Goal: Entertainment & Leisure: Browse casually

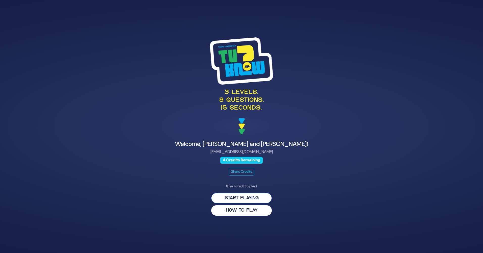
click at [239, 195] on button "Start Playing" at bounding box center [241, 198] width 61 height 10
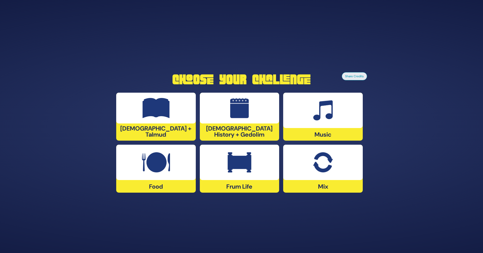
click at [245, 182] on div "Frum Life" at bounding box center [240, 169] width 80 height 48
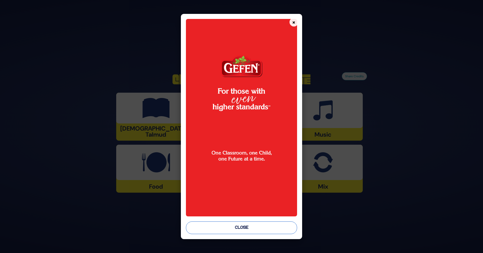
click at [250, 226] on button "Close" at bounding box center [241, 227] width 111 height 13
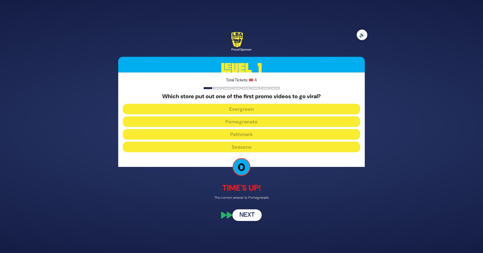
click at [363, 34] on button "🔊" at bounding box center [361, 35] width 11 height 11
click at [247, 214] on button "Next" at bounding box center [246, 215] width 29 height 12
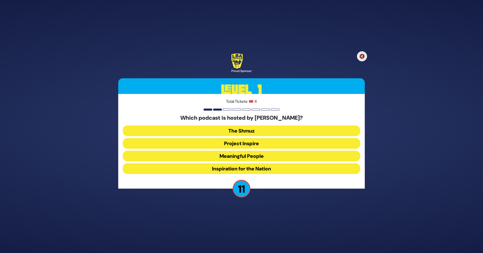
click at [247, 155] on button "Meaningful People" at bounding box center [241, 156] width 237 height 11
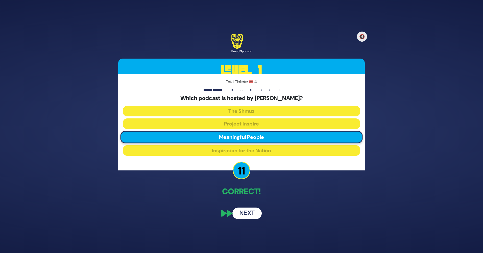
click at [252, 211] on button "Next" at bounding box center [246, 213] width 29 height 12
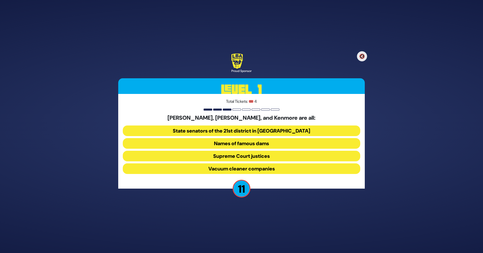
click at [257, 168] on button "Vacuum cleaner companies" at bounding box center [241, 168] width 237 height 11
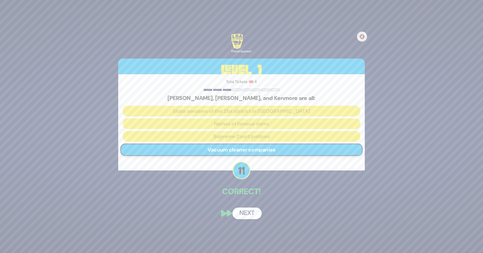
click at [241, 200] on div "🔇 Proud Sponsor Level 1 Total Tickets: 🎟️ 4 Hoover, Dyson, and Kenmore are all:…" at bounding box center [241, 126] width 258 height 197
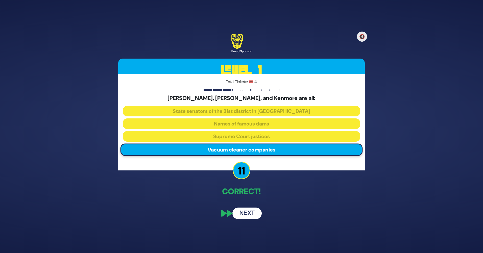
click at [251, 216] on button "Next" at bounding box center [246, 213] width 29 height 12
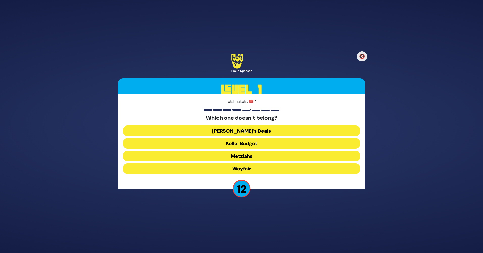
click at [240, 169] on button "Wayfair" at bounding box center [241, 168] width 237 height 11
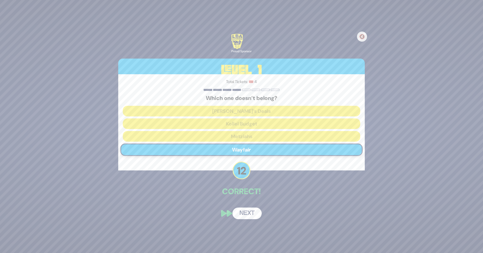
click at [246, 200] on div "🔇 Proud Sponsor Level 1 Total Tickets: 🎟️ 4 Which one doesn’t belong? [PERSON_N…" at bounding box center [241, 126] width 258 height 197
click at [252, 214] on button "Next" at bounding box center [246, 213] width 29 height 12
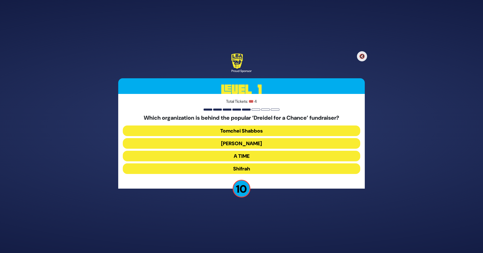
click at [268, 129] on button "Tomchei Shabbos" at bounding box center [241, 130] width 237 height 11
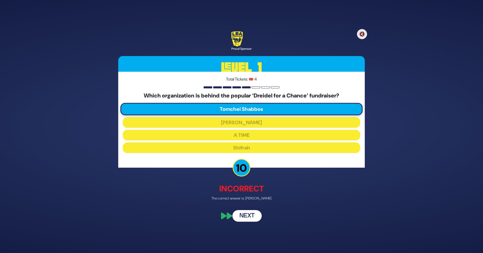
click at [245, 215] on button "Next" at bounding box center [246, 216] width 29 height 12
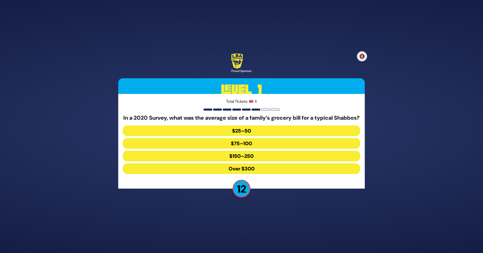
click at [256, 161] on button "$150–250" at bounding box center [241, 156] width 237 height 11
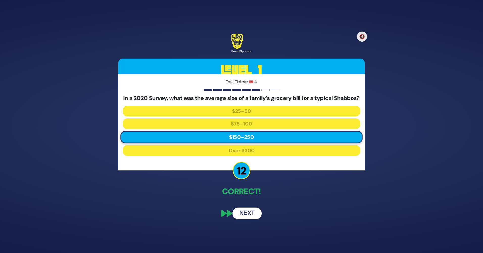
click at [243, 217] on button "Next" at bounding box center [246, 213] width 29 height 12
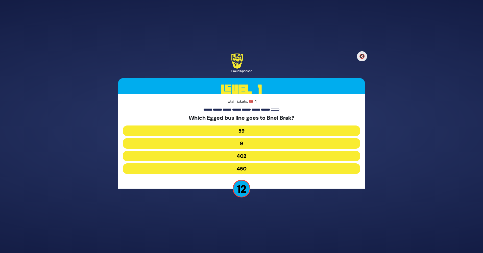
click at [240, 142] on button "9" at bounding box center [241, 143] width 237 height 11
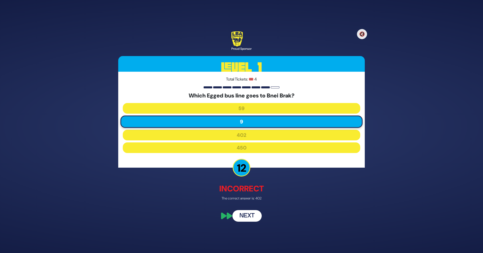
click at [254, 218] on button "Next" at bounding box center [246, 216] width 29 height 12
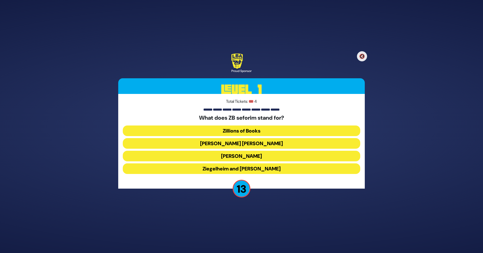
click at [245, 141] on button "[PERSON_NAME] [PERSON_NAME]" at bounding box center [241, 143] width 237 height 11
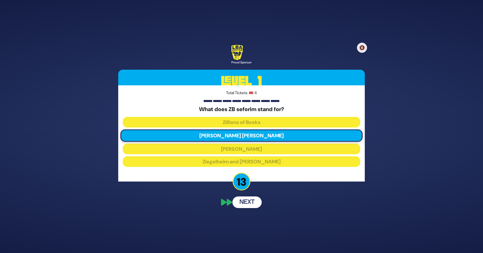
click at [247, 199] on div "🔇 Proud Sponsor Level 1 Total Tickets: 🎟️ 4 What does ZB seforim stand for? Zil…" at bounding box center [241, 126] width 258 height 175
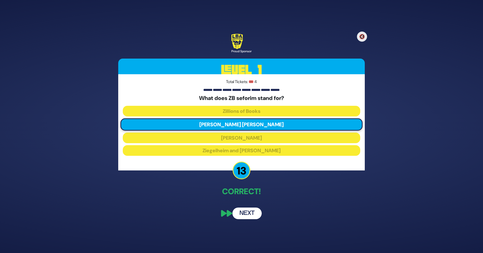
click at [255, 210] on button "Next" at bounding box center [246, 213] width 29 height 12
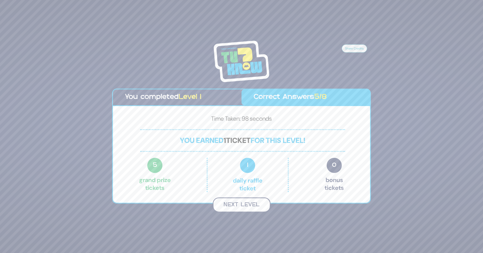
click at [249, 205] on button "Next Level" at bounding box center [242, 204] width 58 height 15
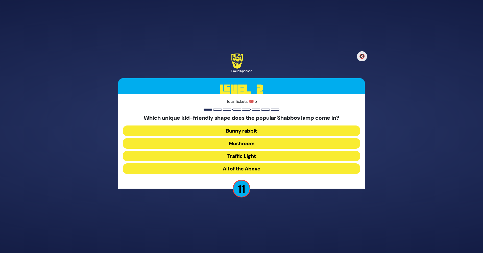
click at [243, 142] on button "Mushroom" at bounding box center [241, 143] width 237 height 11
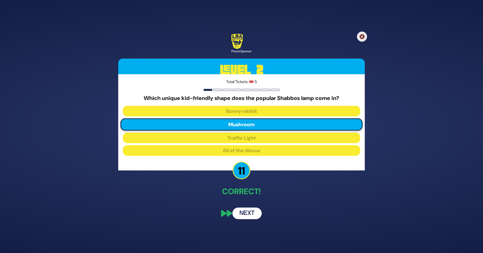
click at [248, 215] on button "Next" at bounding box center [246, 213] width 29 height 12
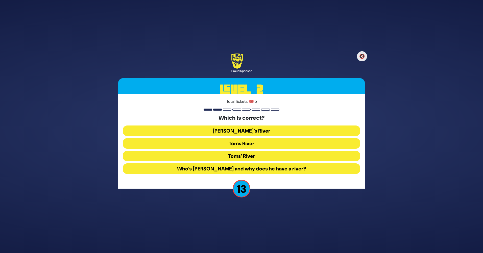
click at [253, 141] on button "Toms River" at bounding box center [241, 143] width 237 height 11
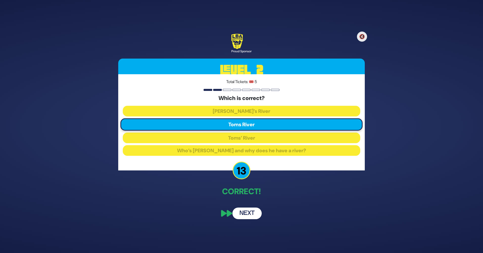
click at [252, 217] on button "Next" at bounding box center [246, 213] width 29 height 12
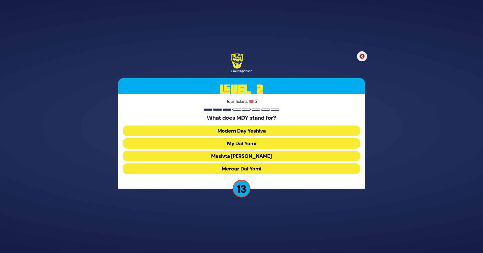
click at [246, 169] on button "Mercaz Daf Yomi" at bounding box center [241, 168] width 237 height 11
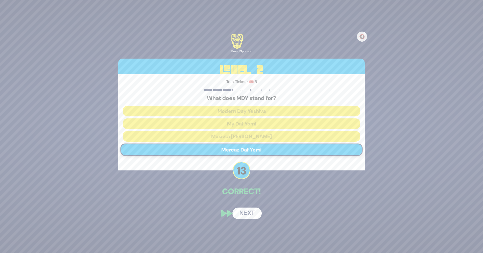
click at [243, 215] on button "Next" at bounding box center [246, 213] width 29 height 12
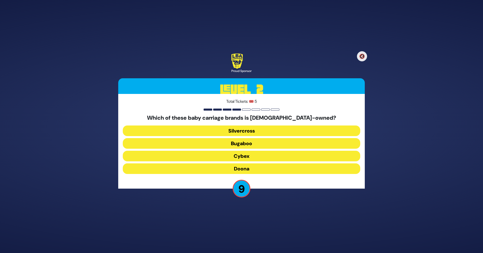
click at [249, 170] on button "Doona" at bounding box center [241, 168] width 237 height 11
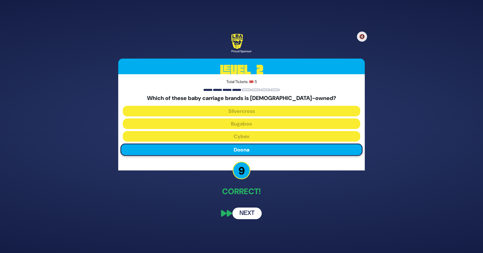
click at [244, 211] on button "Next" at bounding box center [246, 213] width 29 height 12
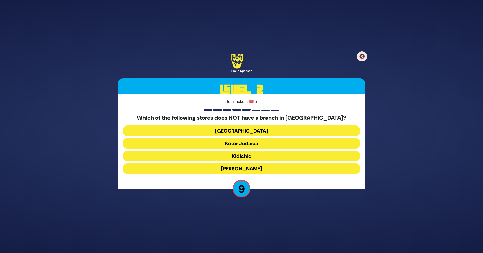
click at [244, 130] on button "[GEOGRAPHIC_DATA]" at bounding box center [241, 130] width 237 height 11
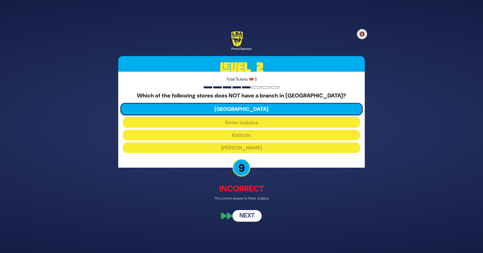
click at [245, 216] on button "Next" at bounding box center [246, 216] width 29 height 12
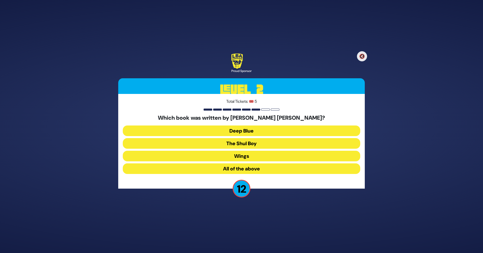
click at [256, 169] on button "All of the above" at bounding box center [241, 168] width 237 height 11
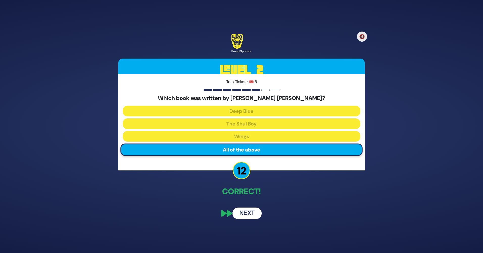
click at [250, 213] on button "Next" at bounding box center [246, 213] width 29 height 12
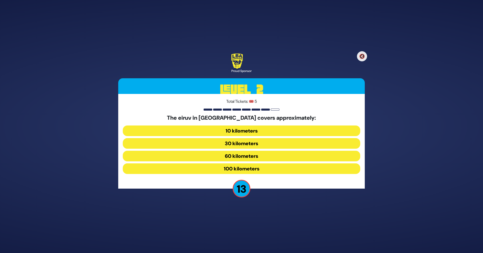
click at [249, 156] on button "60 kilometers" at bounding box center [241, 156] width 237 height 11
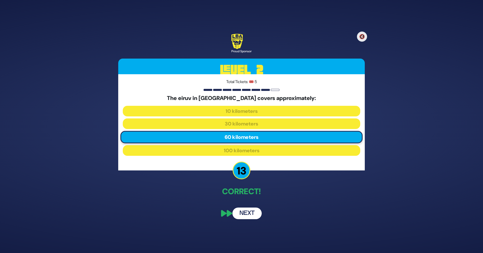
click at [241, 212] on button "Next" at bounding box center [246, 213] width 29 height 12
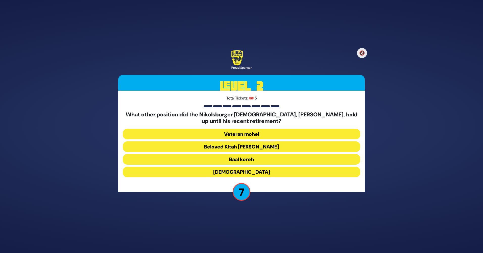
click at [249, 134] on button "Veteran mohel" at bounding box center [241, 134] width 237 height 11
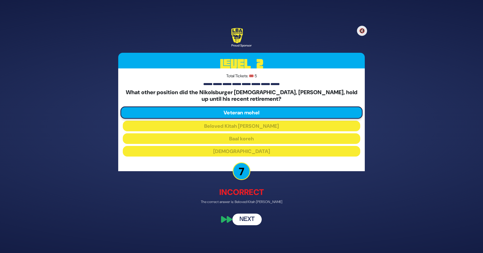
click at [250, 220] on button "Next" at bounding box center [246, 219] width 29 height 12
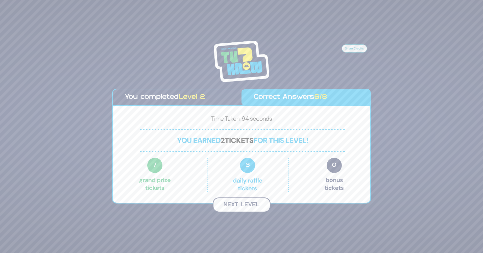
click at [262, 206] on button "Next Level" at bounding box center [242, 204] width 58 height 15
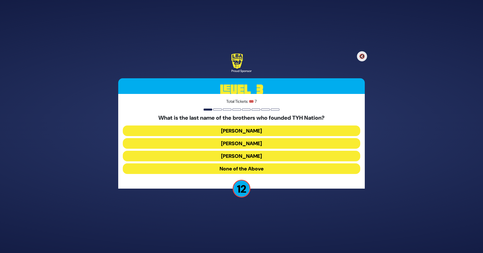
click at [245, 194] on p "12" at bounding box center [241, 189] width 18 height 18
click at [243, 170] on button "None of the Above" at bounding box center [241, 168] width 237 height 11
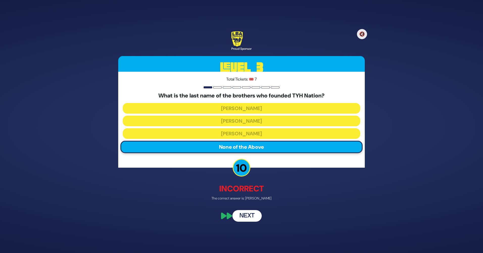
click at [246, 215] on button "Next" at bounding box center [246, 216] width 29 height 12
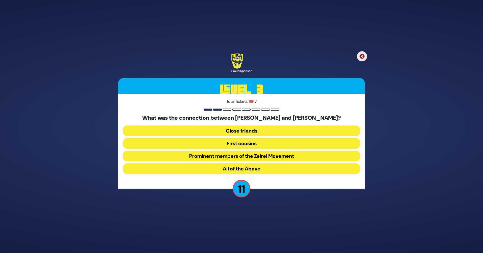
click at [245, 168] on button "All of the Above" at bounding box center [241, 168] width 237 height 11
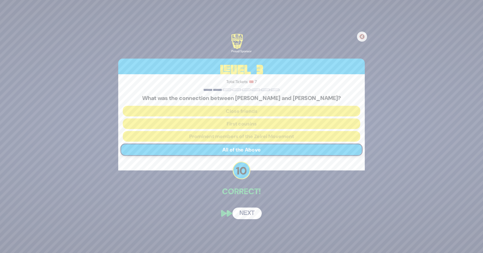
click at [256, 216] on button "Next" at bounding box center [246, 213] width 29 height 12
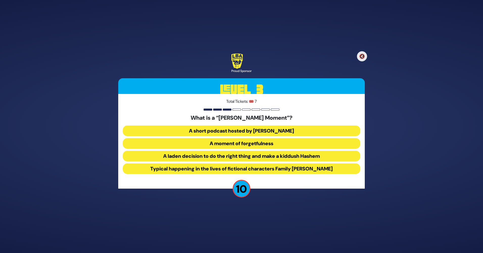
click at [221, 155] on button "A laden decision to do the right thing and make a kiddush Hashem" at bounding box center [241, 156] width 237 height 11
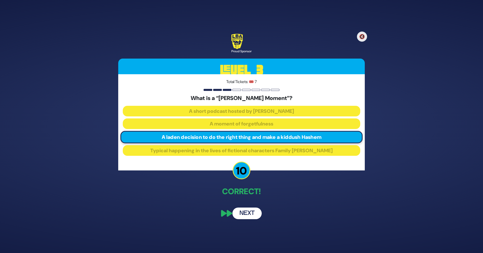
click at [252, 211] on button "Next" at bounding box center [246, 213] width 29 height 12
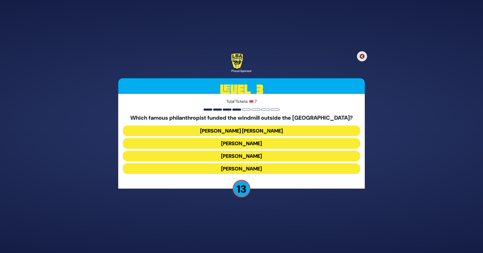
click at [255, 167] on button "[PERSON_NAME]" at bounding box center [241, 168] width 237 height 11
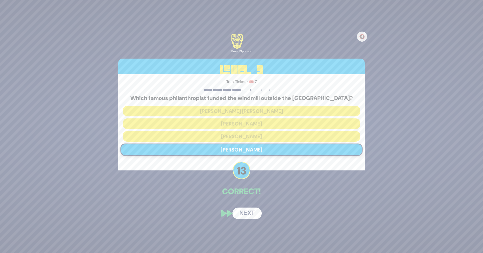
click at [244, 211] on button "Next" at bounding box center [246, 213] width 29 height 12
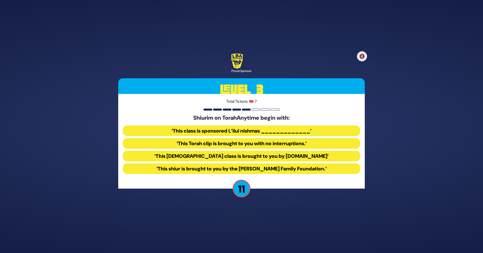
click at [239, 158] on button "‘This [DEMOGRAPHIC_DATA] class is brought to you by [DOMAIN_NAME]’" at bounding box center [241, 156] width 237 height 11
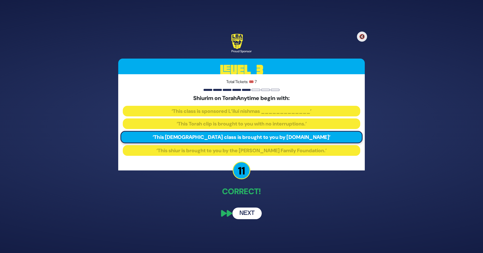
click at [256, 214] on button "Next" at bounding box center [246, 213] width 29 height 12
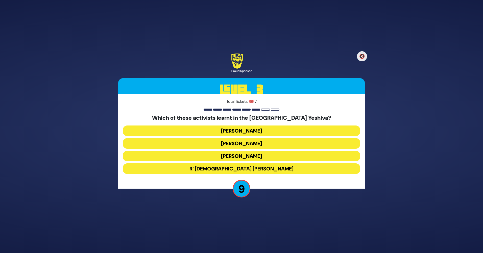
click at [251, 169] on button "R’ [DEMOGRAPHIC_DATA] [PERSON_NAME]" at bounding box center [241, 168] width 237 height 11
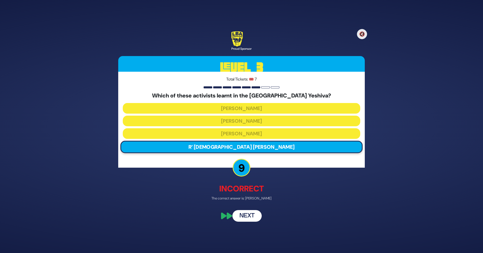
click at [249, 215] on button "Next" at bounding box center [246, 216] width 29 height 12
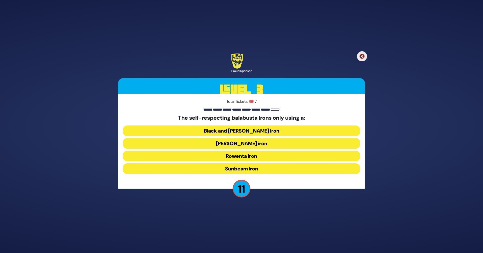
click at [242, 158] on button "Rowenta iron" at bounding box center [241, 156] width 237 height 11
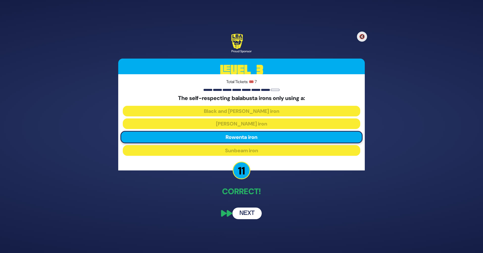
click at [240, 214] on button "Next" at bounding box center [246, 213] width 29 height 12
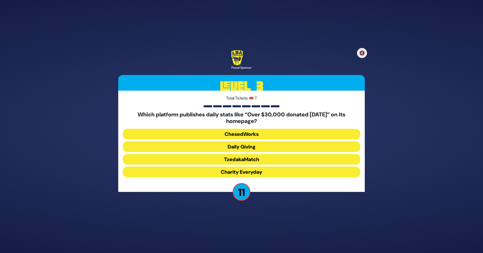
click at [258, 146] on button "Daily Giving" at bounding box center [241, 146] width 237 height 11
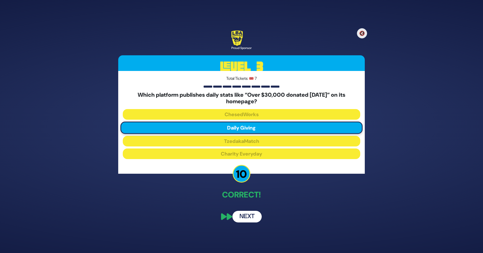
click at [246, 219] on button "Next" at bounding box center [246, 217] width 29 height 12
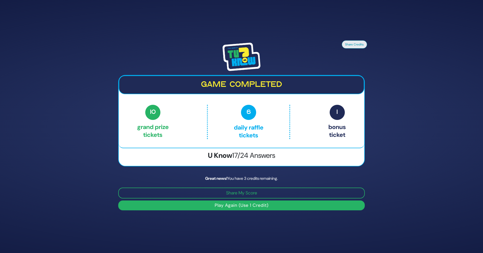
click at [236, 207] on button "Play Again (Use 1 Credit)" at bounding box center [241, 205] width 246 height 10
click at [278, 206] on button "Play Again (Use 1 Credit)" at bounding box center [241, 205] width 246 height 10
click at [247, 202] on button "Play Again (Use 1 Credit)" at bounding box center [241, 205] width 246 height 10
click at [264, 141] on div "10 Grand Prize tickets 6 Daily Raffle tickets 1 Bonus ticket" at bounding box center [241, 123] width 245 height 37
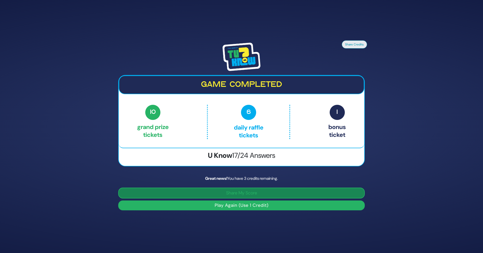
click at [252, 194] on button "Share My Score" at bounding box center [241, 193] width 246 height 11
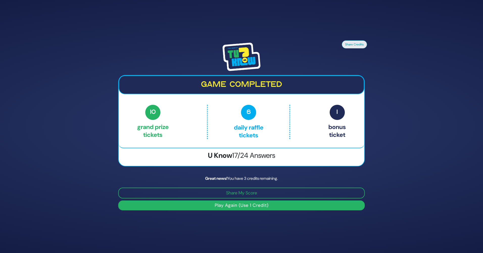
click at [279, 203] on button "Play Again (Use 1 Credit)" at bounding box center [241, 205] width 246 height 10
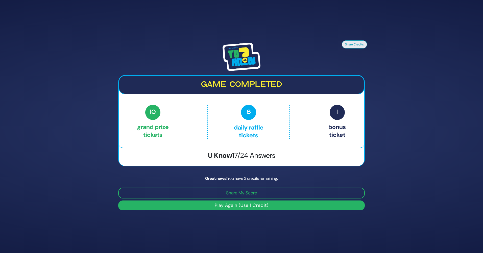
click at [279, 203] on button "Play Again (Use 1 Credit)" at bounding box center [241, 205] width 246 height 10
click at [245, 108] on span "6" at bounding box center [248, 112] width 15 height 15
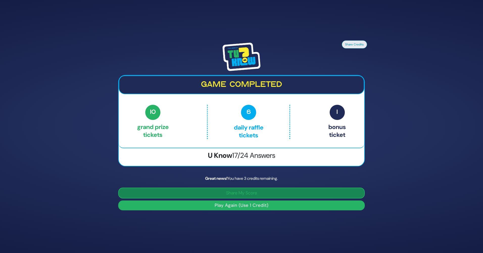
click at [222, 193] on button "Share My Score" at bounding box center [241, 193] width 246 height 11
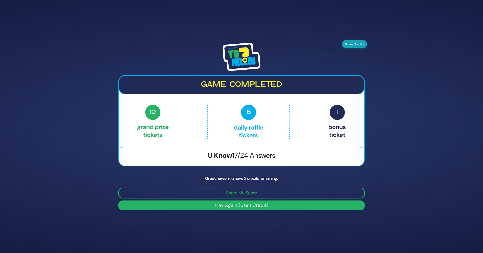
click at [358, 41] on button "Share Credits" at bounding box center [354, 44] width 25 height 8
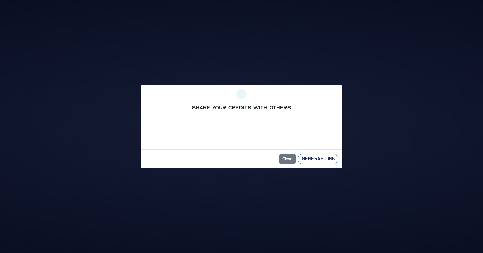
click at [308, 158] on button "Generate Link" at bounding box center [317, 159] width 41 height 10
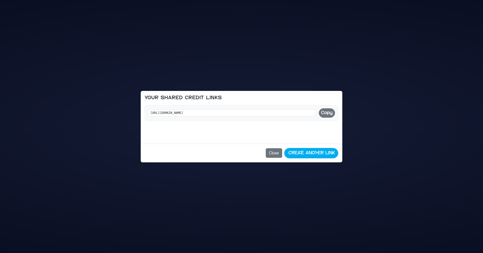
click at [324, 111] on button "Copy" at bounding box center [327, 112] width 16 height 9
